Goal: Task Accomplishment & Management: Complete application form

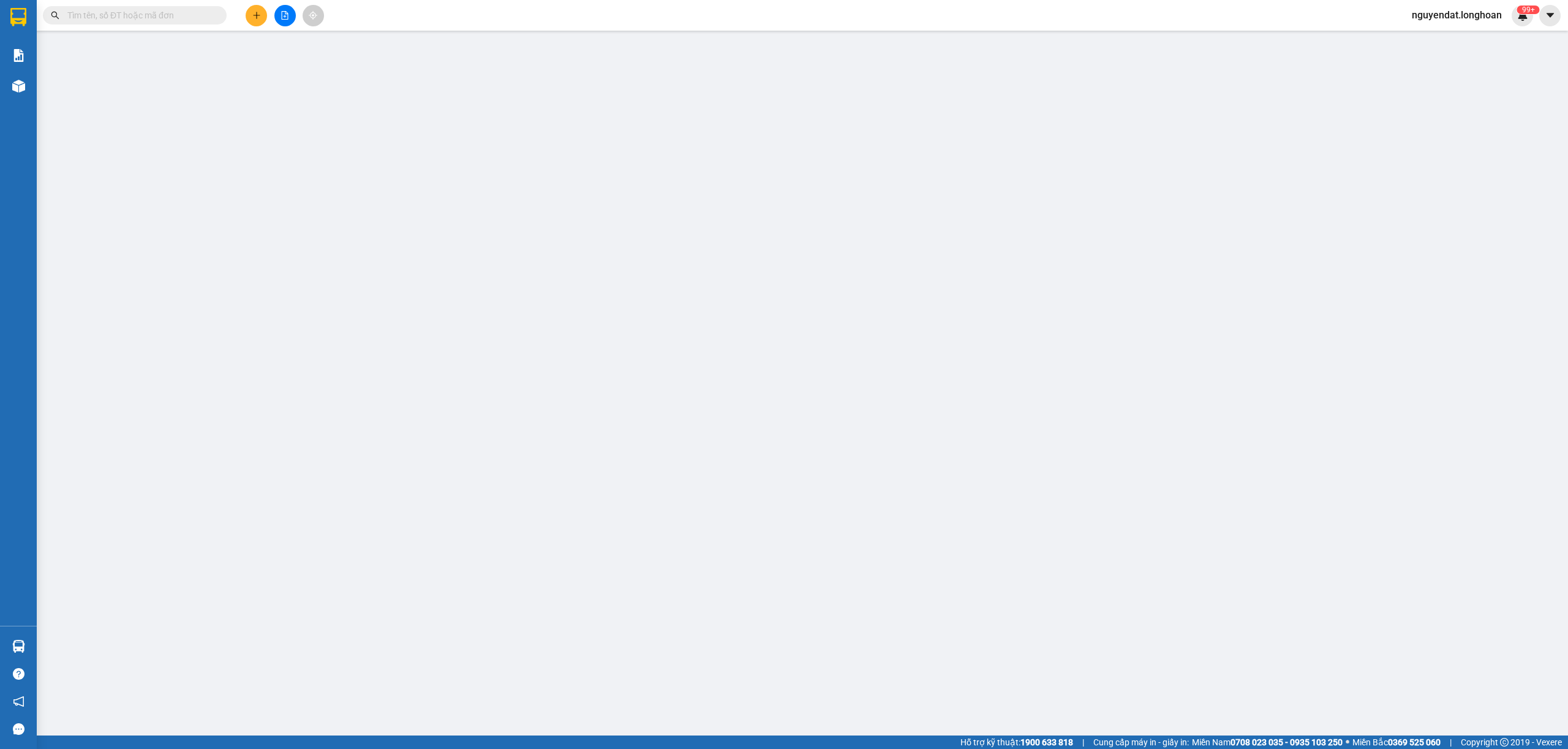
type input "0847393988"
type input "a Sỹ"
type input "0847393988"
type input "a Sỹ"
checkbox input "true"
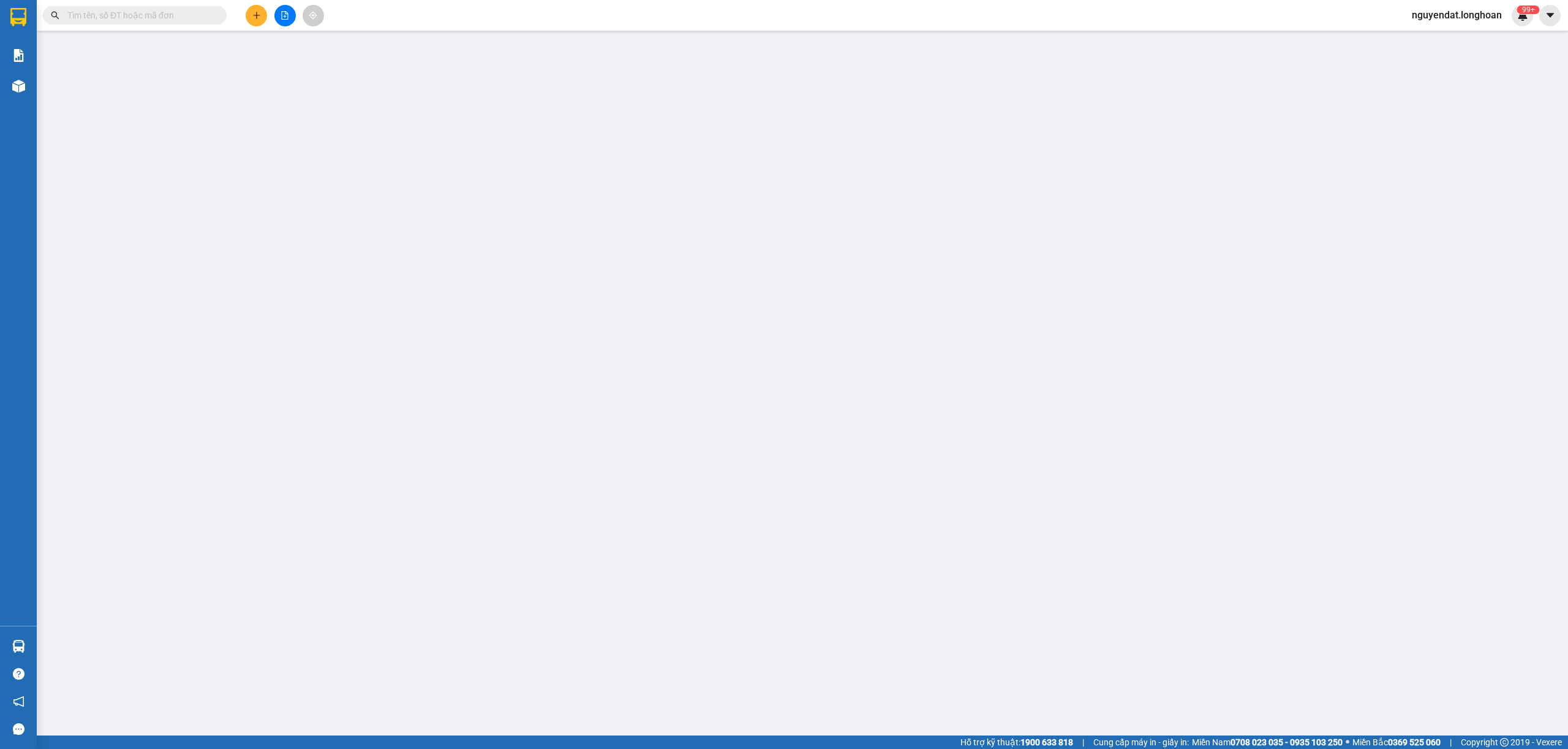
type input "145 [GEOGRAPHIC_DATA], [GEOGRAPHIC_DATA], [GEOGRAPHIC_DATA], [GEOGRAPHIC_DATA]"
type input "có chìa khóa, không cavet, có một mũ bảo hiểm"
type input "1.170.000"
